Goal: Transaction & Acquisition: Download file/media

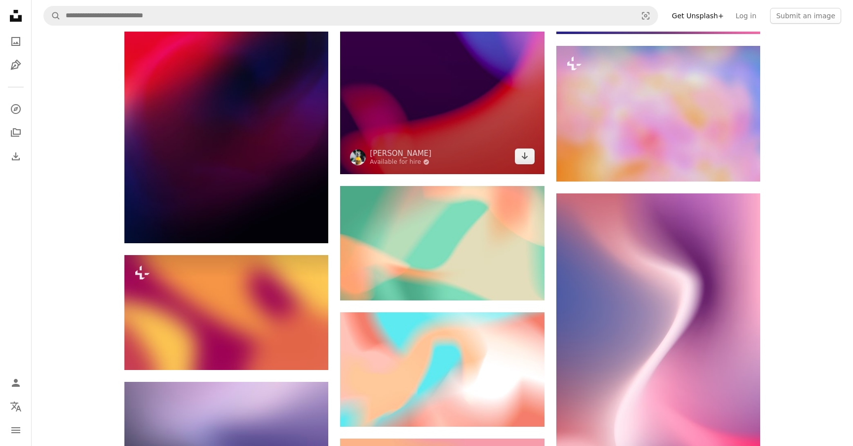
scroll to position [3529, 0]
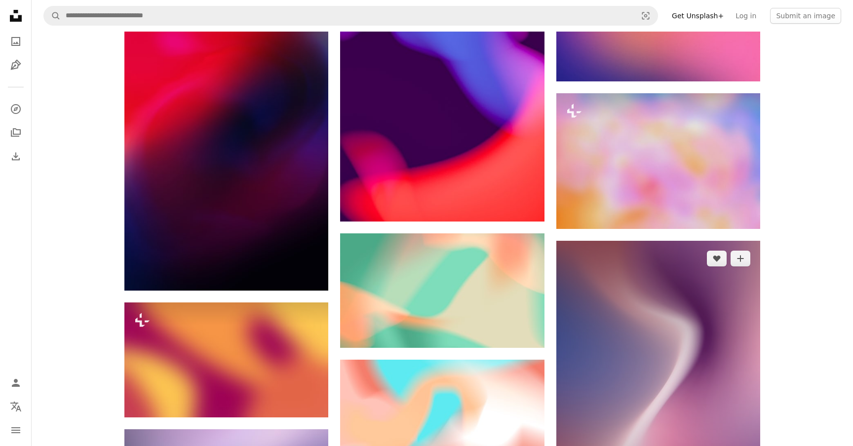
click at [740, 311] on img at bounding box center [658, 404] width 204 height 326
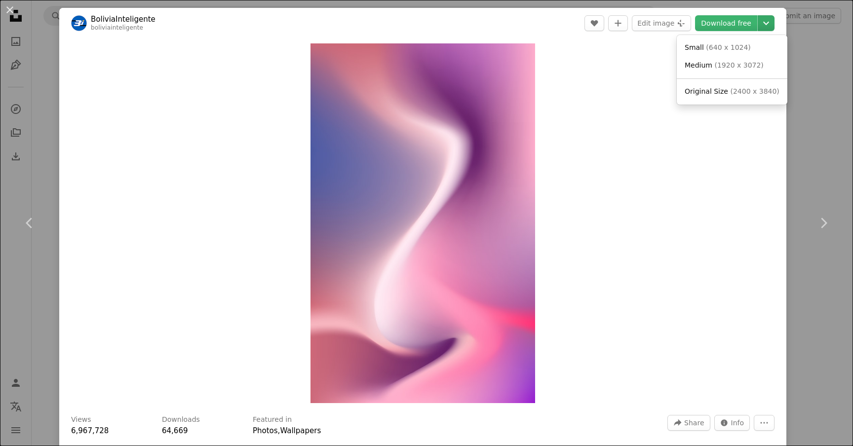
click at [769, 21] on icon "Chevron down" at bounding box center [766, 23] width 16 height 12
click at [717, 92] on span "Original Size" at bounding box center [706, 91] width 43 height 8
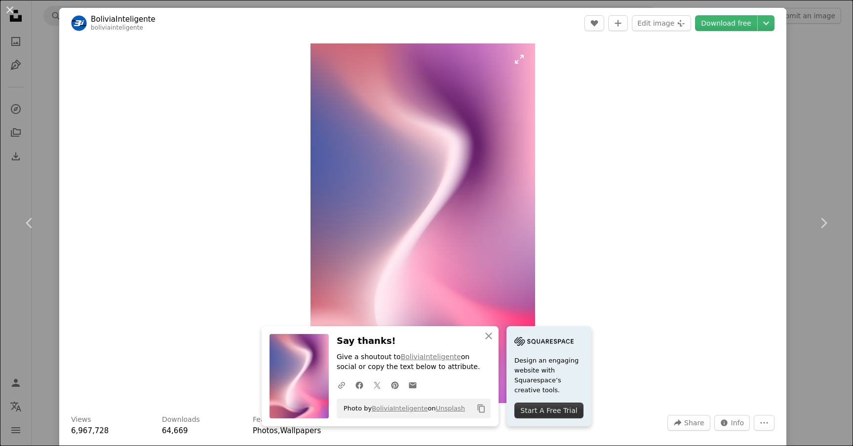
scroll to position [378, 0]
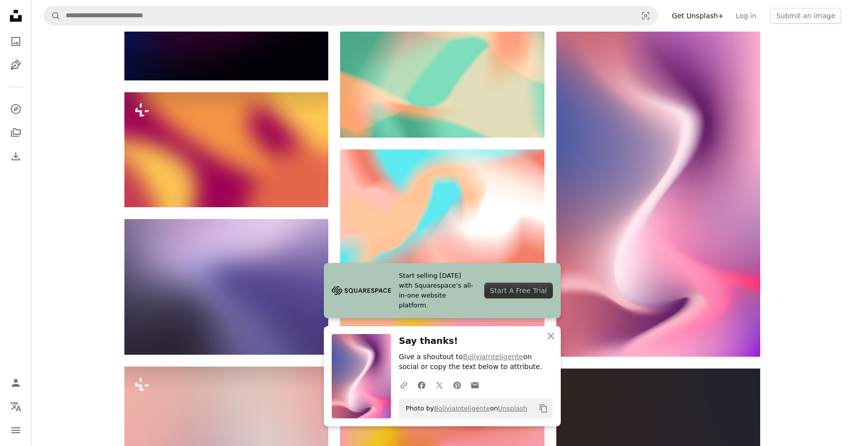
scroll to position [3765, 0]
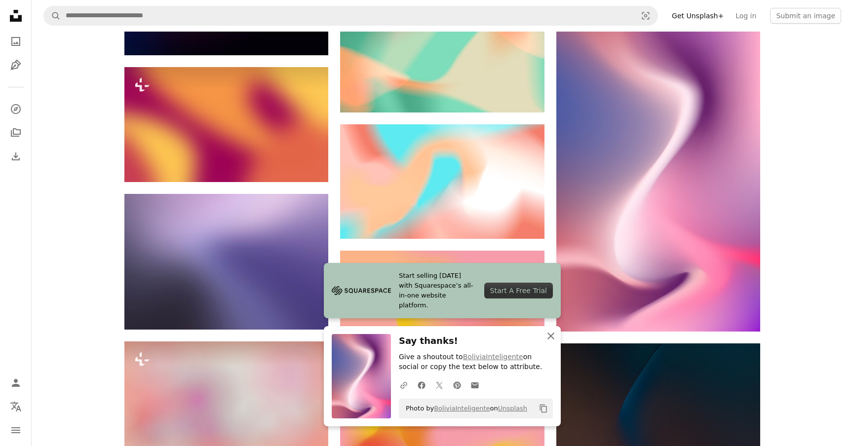
click at [547, 331] on icon "An X shape" at bounding box center [551, 336] width 12 height 12
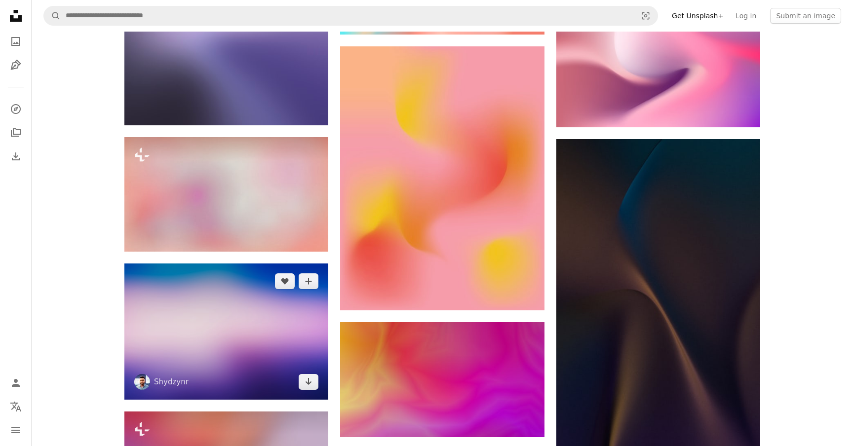
scroll to position [3929, 0]
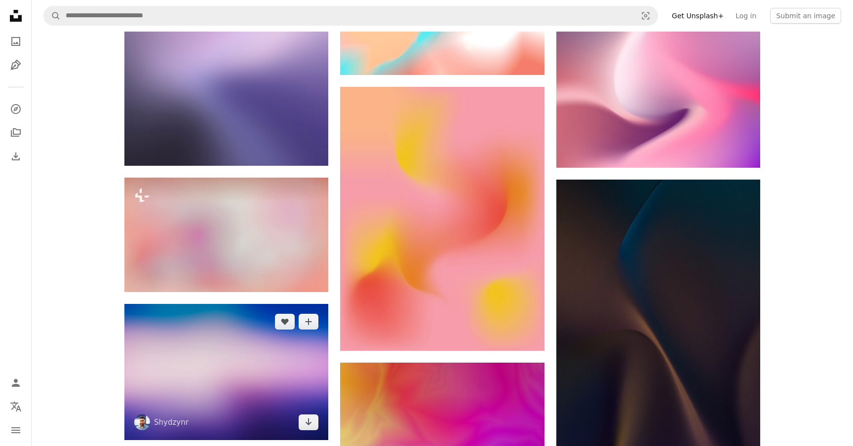
click at [253, 304] on img at bounding box center [226, 372] width 204 height 136
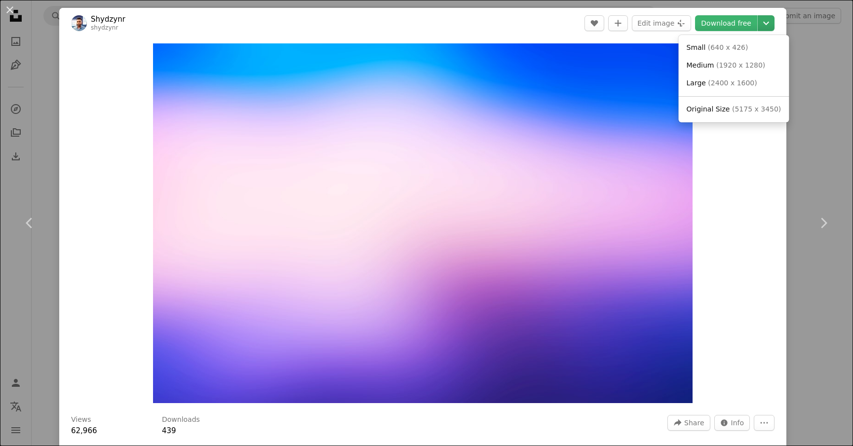
click at [767, 21] on icon "Chevron down" at bounding box center [766, 23] width 16 height 12
click at [694, 113] on span "Original Size" at bounding box center [708, 109] width 43 height 8
